Goal: Book appointment/travel/reservation

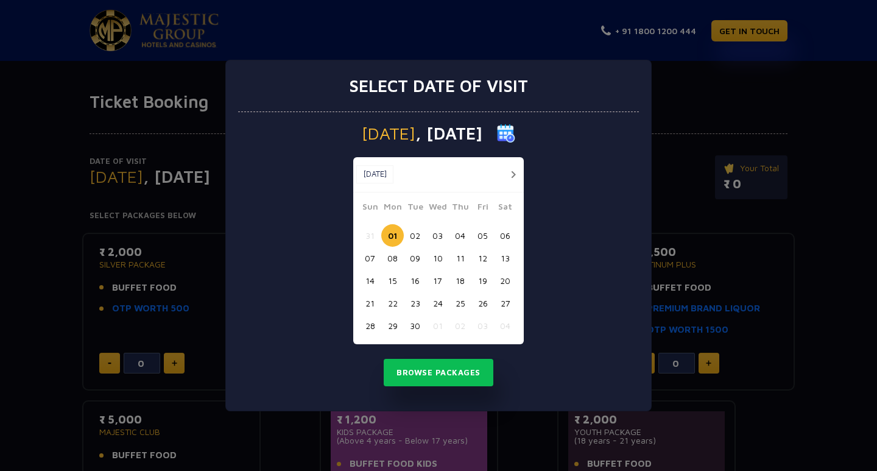
click at [366, 255] on button "07" at bounding box center [370, 258] width 23 height 23
click at [451, 367] on button "Browse Packages" at bounding box center [439, 373] width 110 height 28
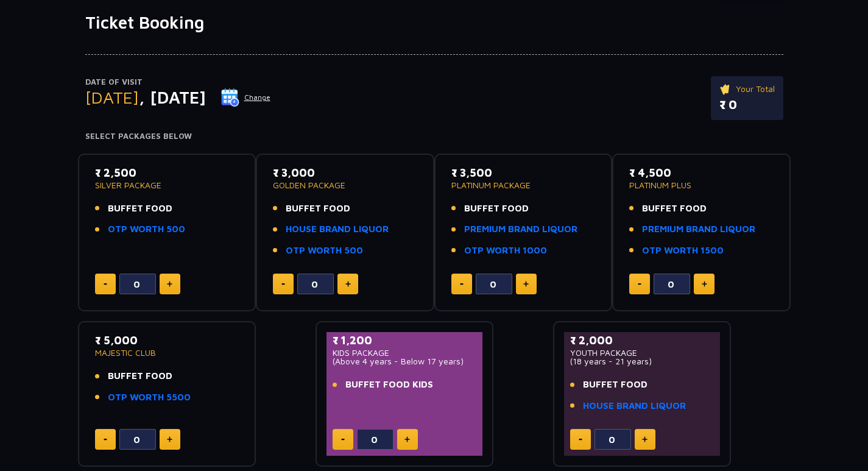
scroll to position [81, 0]
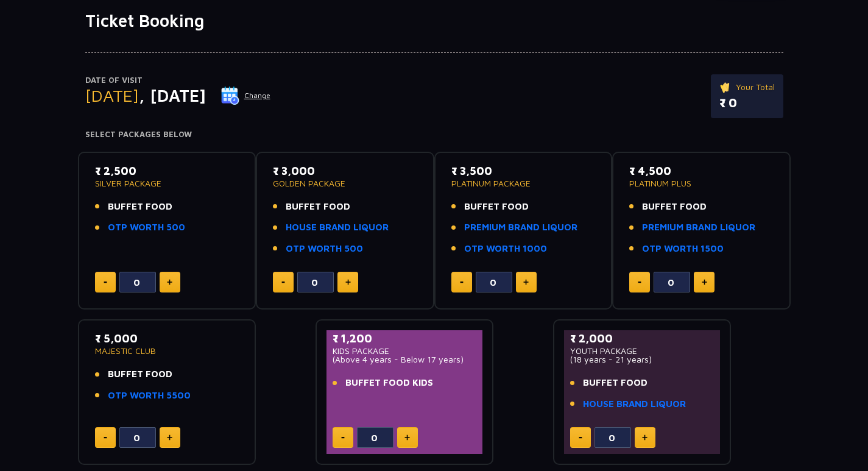
click at [271, 94] on button "Change" at bounding box center [245, 95] width 51 height 19
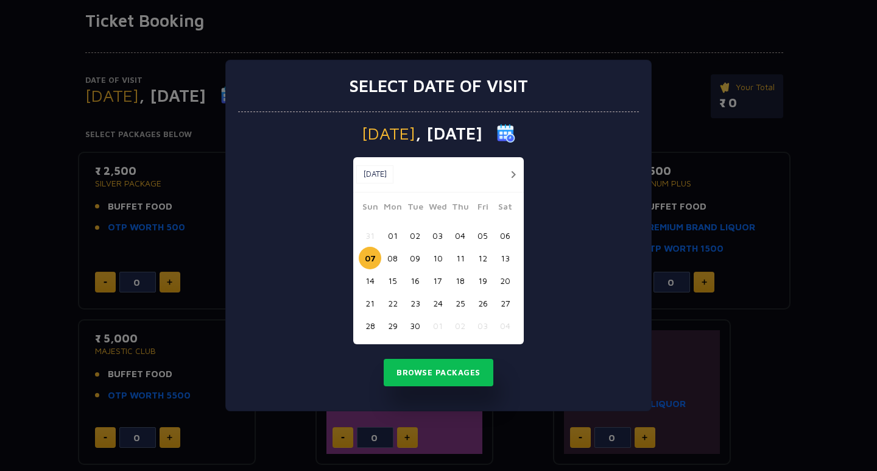
click at [507, 235] on button "06" at bounding box center [505, 235] width 23 height 23
click at [451, 372] on button "Browse Packages" at bounding box center [439, 373] width 110 height 28
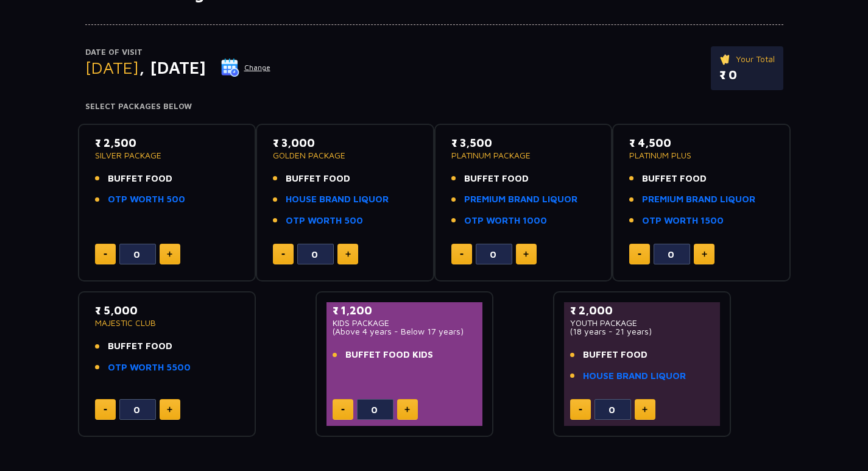
scroll to position [100, 0]
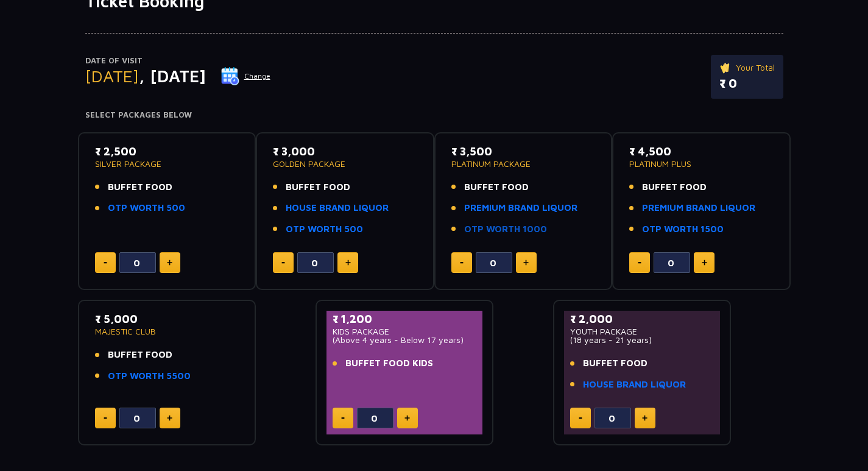
click at [518, 228] on link "OTP WORTH 1000" at bounding box center [505, 229] width 83 height 14
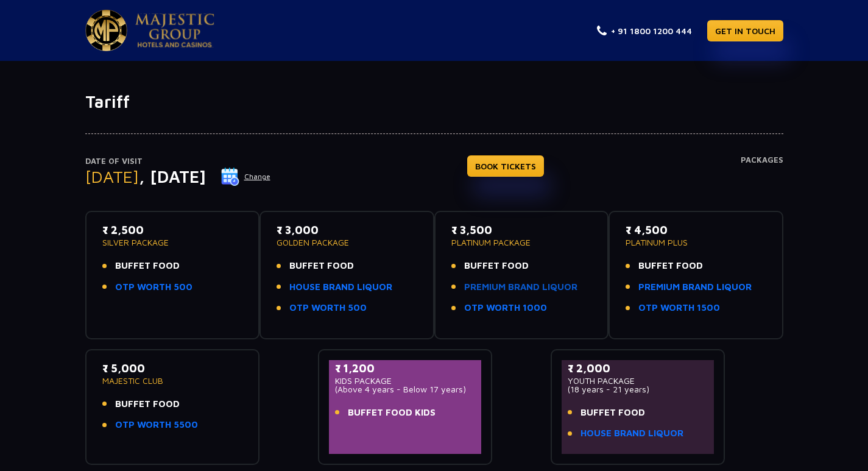
click at [552, 284] on link "PREMIUM BRAND LIQUOR" at bounding box center [520, 287] width 113 height 14
click at [365, 284] on link "HOUSE BRAND LIQUOR" at bounding box center [340, 287] width 103 height 14
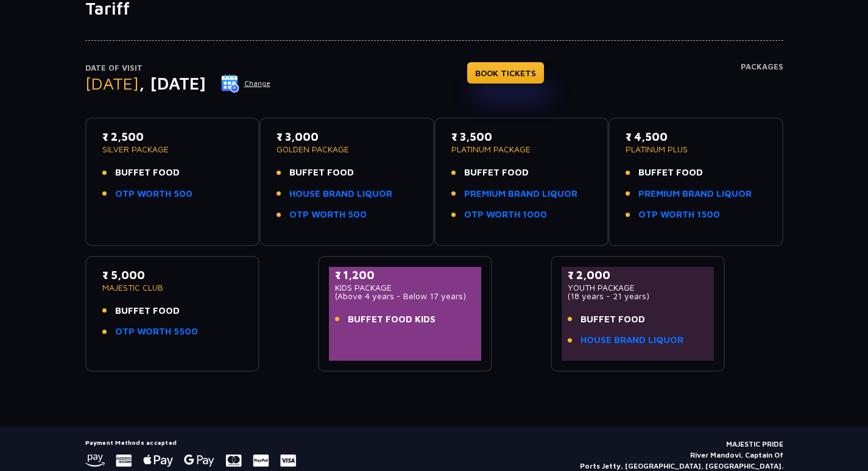
scroll to position [19, 0]
